Goal: Information Seeking & Learning: Learn about a topic

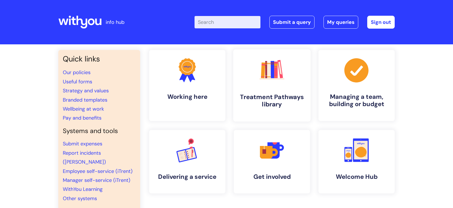
click at [269, 90] on link ".cls-1{fill:#f89b22;}.cls-1,.cls-2,.cls-3,.cls-4,.cls-5,.cls-6,.cls-7{stroke-wi…" at bounding box center [271, 85] width 77 height 72
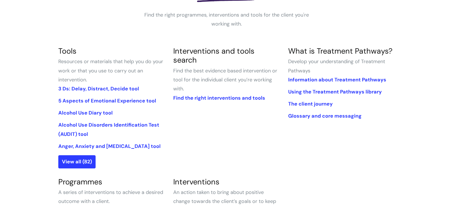
scroll to position [104, 0]
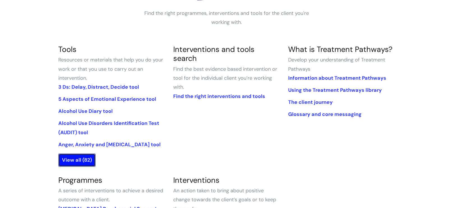
click at [75, 162] on link "View all (82)" at bounding box center [76, 159] width 37 height 13
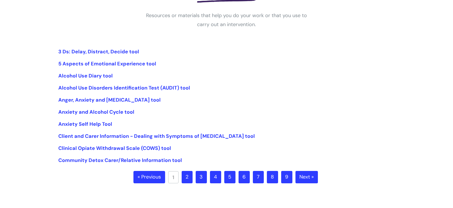
scroll to position [101, 0]
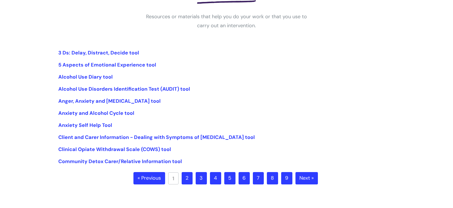
click at [188, 180] on link "2" at bounding box center [187, 178] width 11 height 12
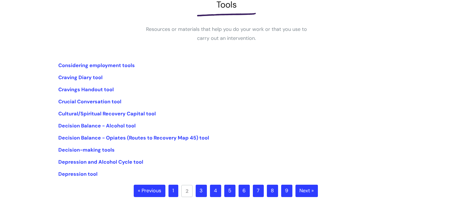
scroll to position [89, 0]
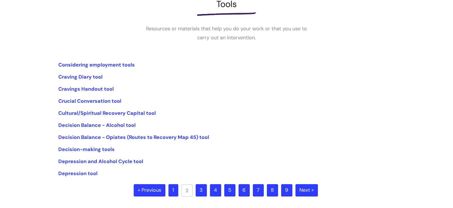
click at [200, 189] on link "3" at bounding box center [201, 190] width 11 height 12
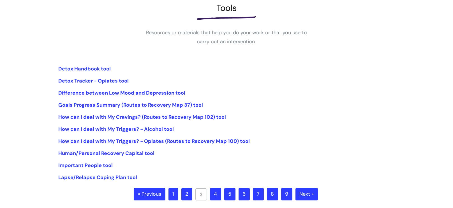
scroll to position [86, 0]
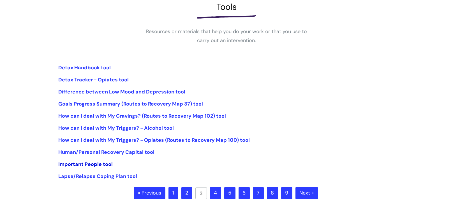
click at [106, 165] on link "Important People tool" at bounding box center [85, 164] width 54 height 7
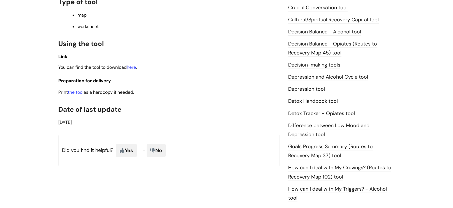
scroll to position [265, 0]
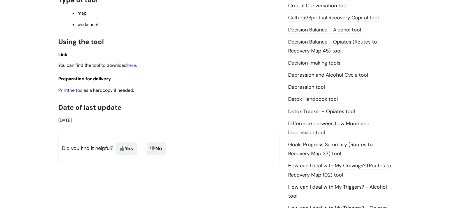
click at [77, 87] on link "the tool" at bounding box center [76, 90] width 16 height 6
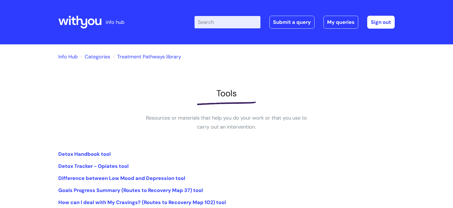
scroll to position [86, 0]
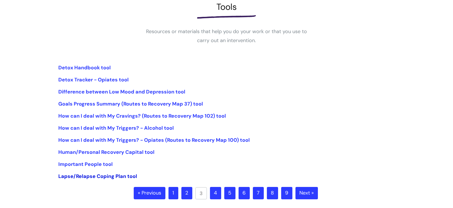
click at [98, 176] on link "Lapse/Relapse Coping Plan tool" at bounding box center [97, 176] width 79 height 7
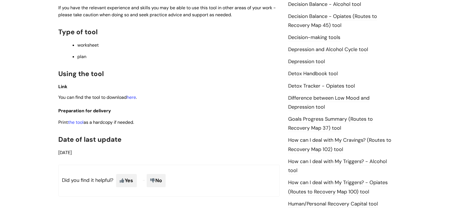
scroll to position [295, 0]
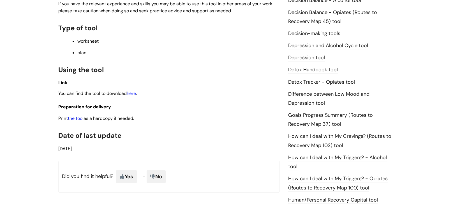
click at [74, 118] on link "the tool" at bounding box center [76, 118] width 16 height 6
